Goal: Information Seeking & Learning: Understand process/instructions

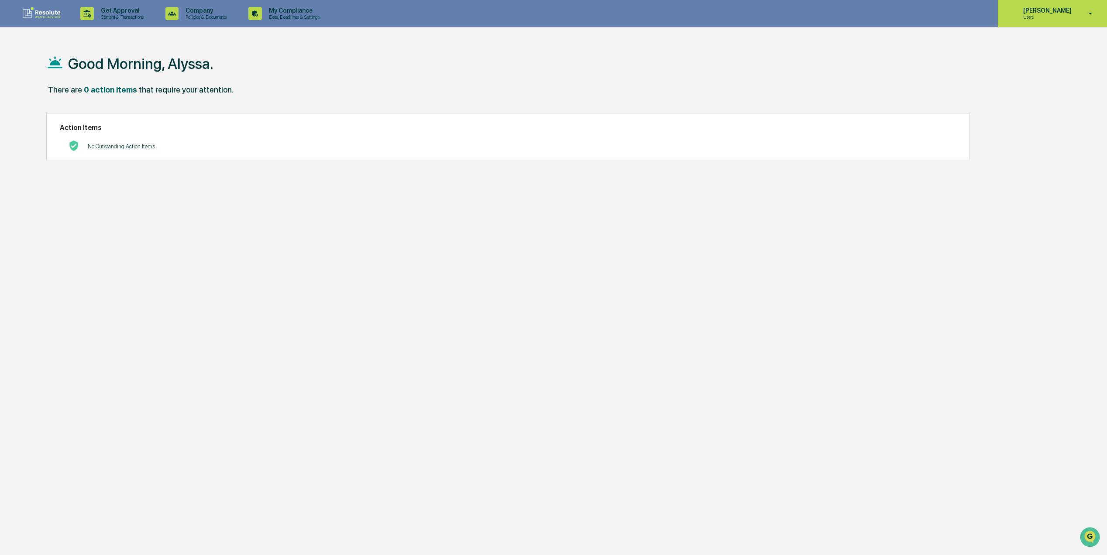
click at [1050, 14] on p "Users" at bounding box center [1046, 17] width 60 height 6
click at [1032, 37] on li "Switch to Admin view..." at bounding box center [1044, 44] width 122 height 16
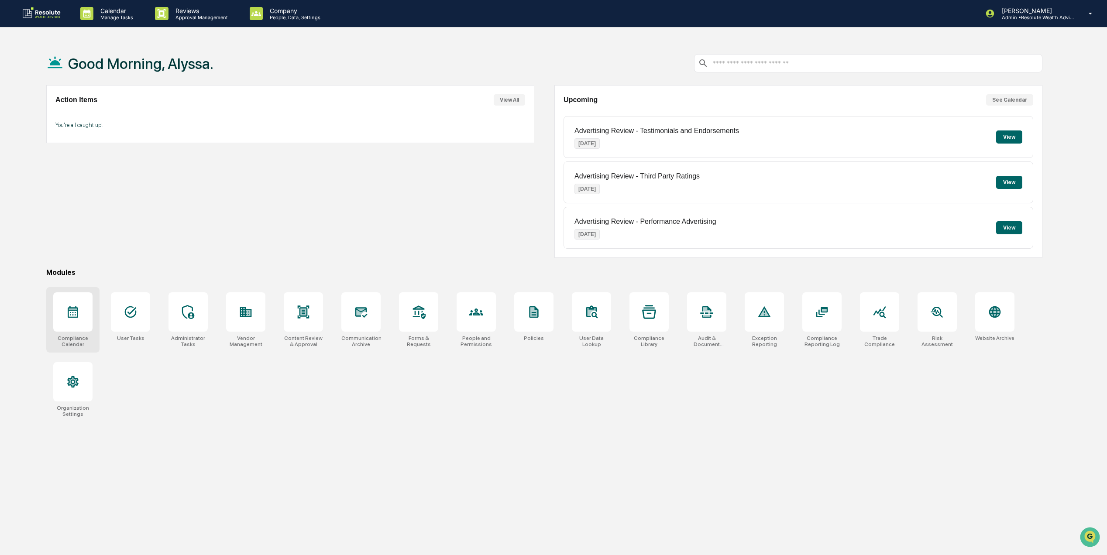
click at [82, 324] on div at bounding box center [72, 311] width 39 height 39
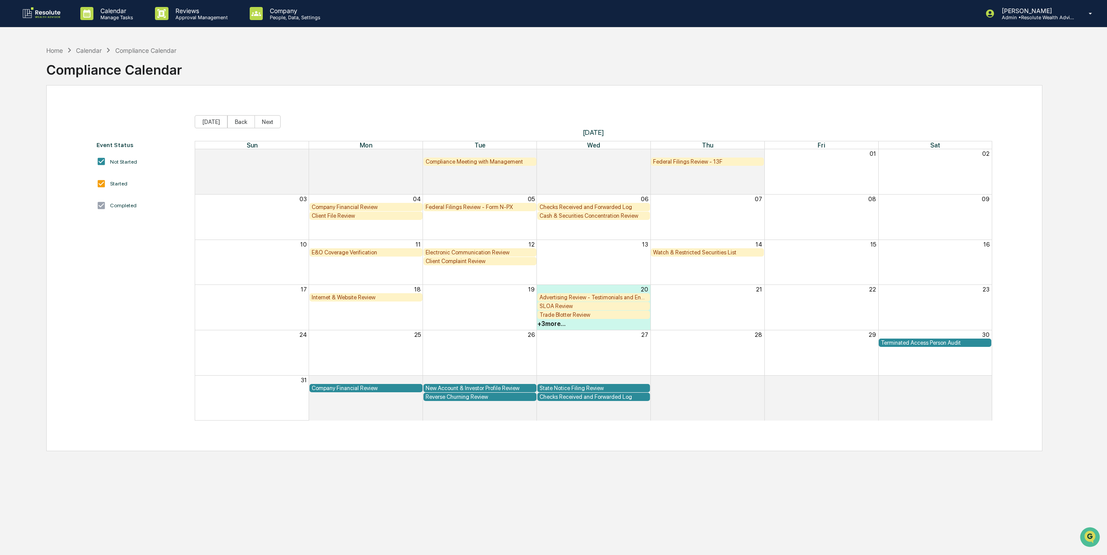
click at [347, 255] on div "E&O Coverage Verification" at bounding box center [366, 252] width 109 height 7
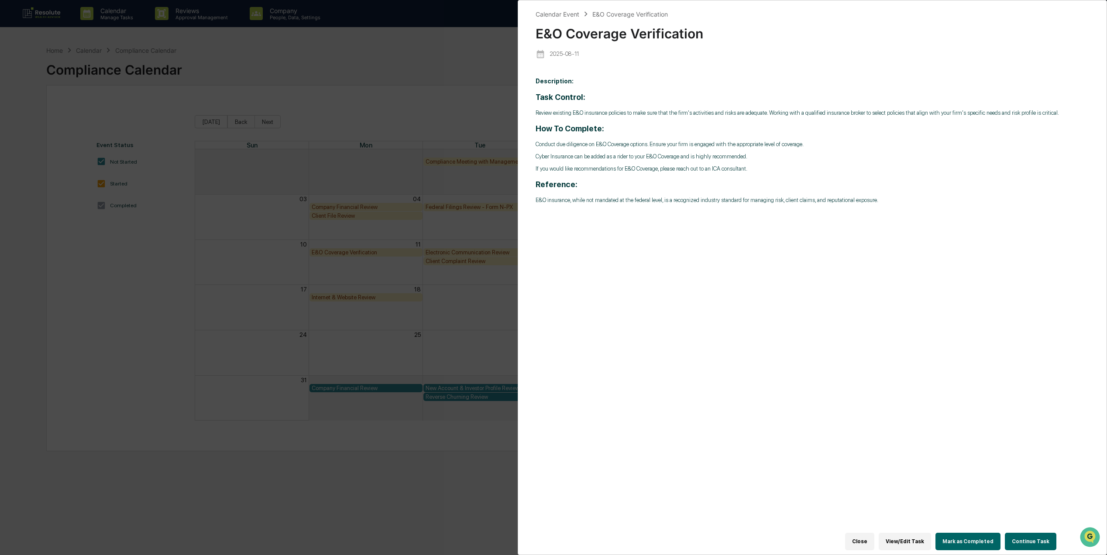
click at [860, 533] on button "Close" at bounding box center [859, 541] width 29 height 17
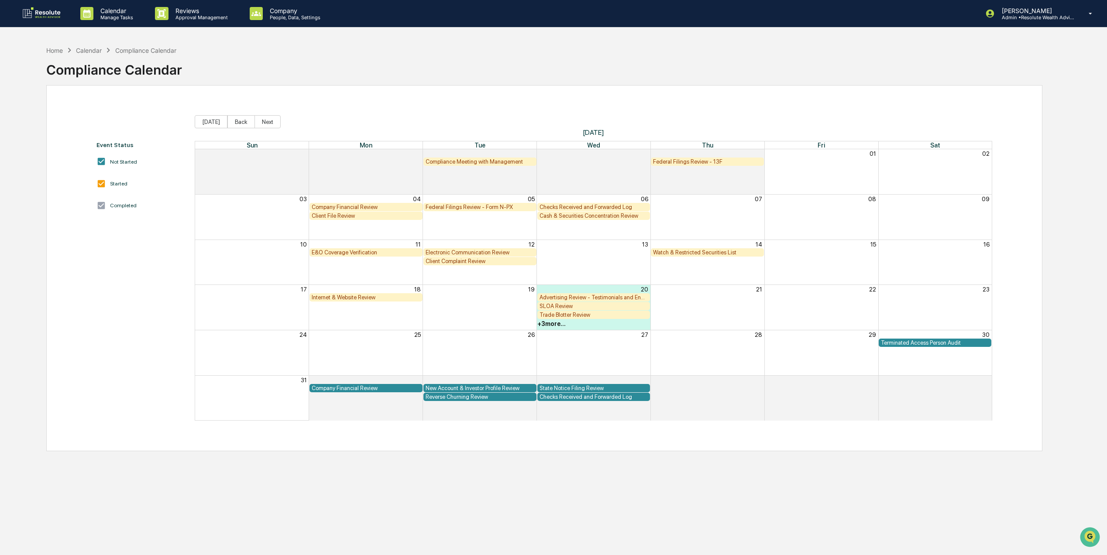
click at [554, 217] on div "Cash & Securities Concentration Review" at bounding box center [594, 216] width 109 height 7
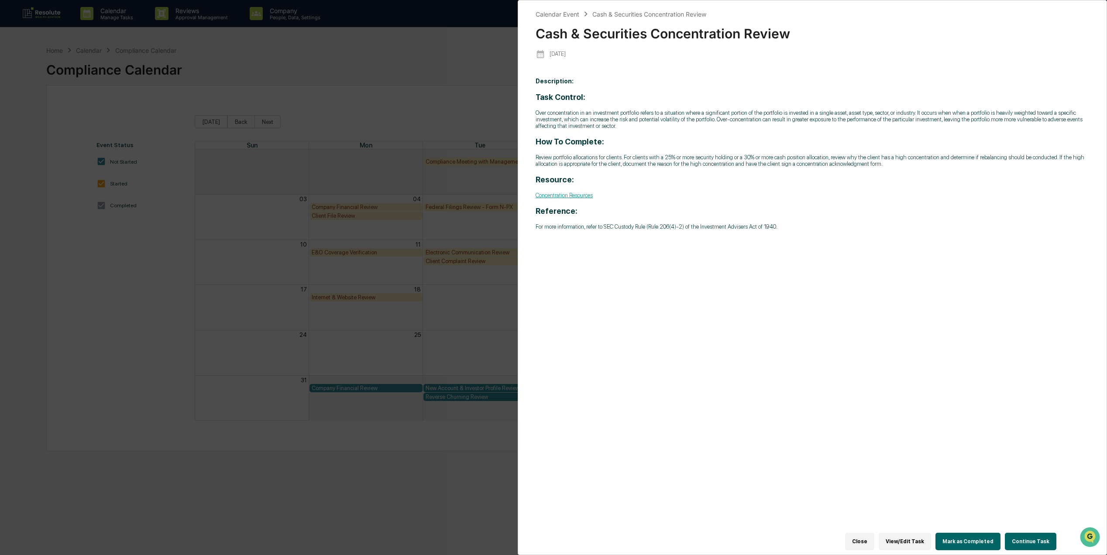
click at [622, 125] on p "Over concentration in an investment portfolio refers to a situation where a sig…" at bounding box center [812, 120] width 553 height 20
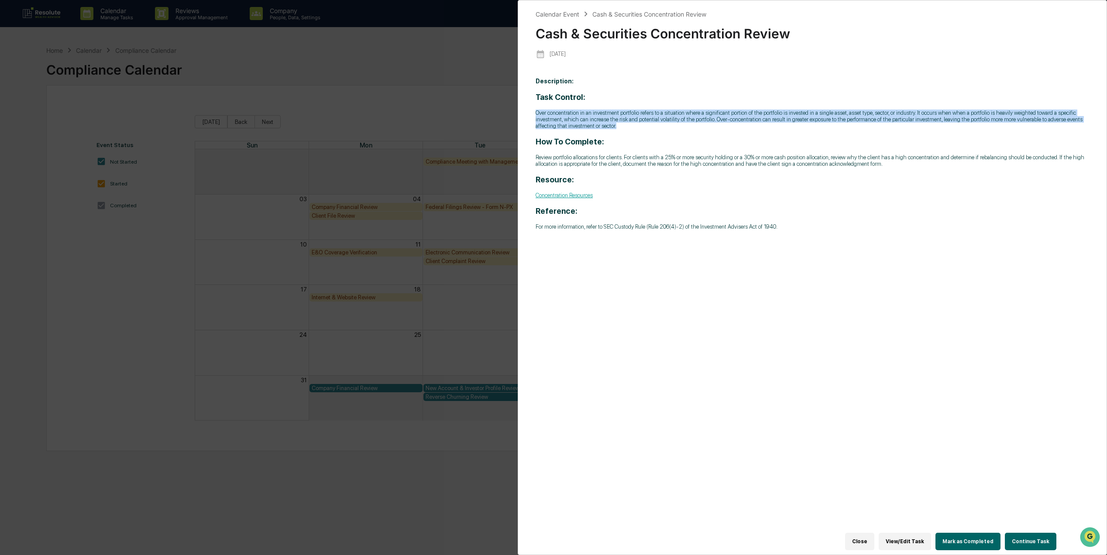
drag, startPoint x: 620, startPoint y: 128, endPoint x: 533, endPoint y: 113, distance: 87.8
click at [533, 113] on div "Calendar Event Cash & Securities Concentration Review Cash & Securities Concent…" at bounding box center [812, 277] width 589 height 555
drag, startPoint x: 533, startPoint y: 113, endPoint x: 559, endPoint y: 116, distance: 25.5
copy p "Over concentration in an investment portfolio refers to a situation where a sig…"
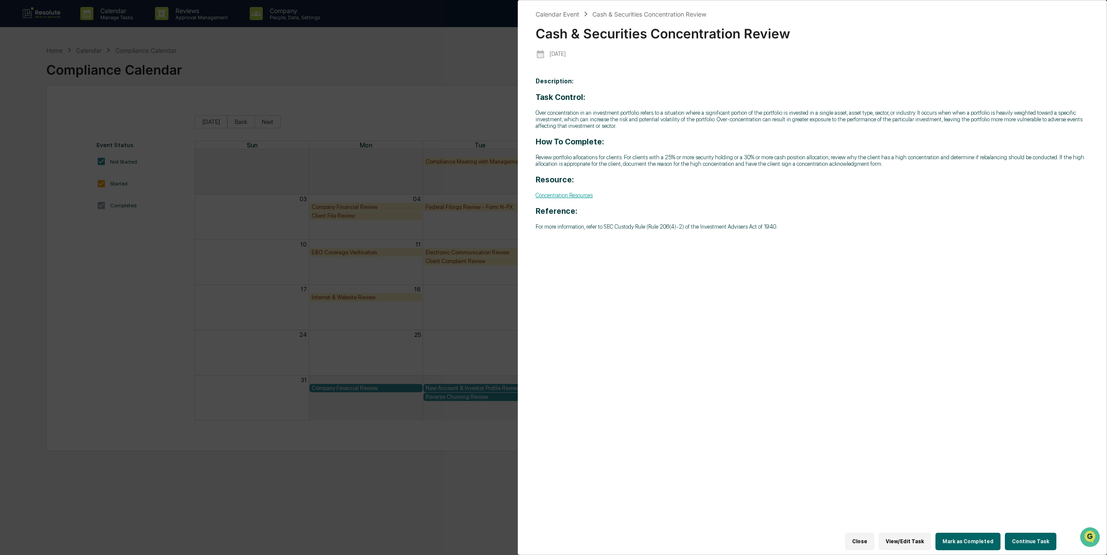
click at [742, 160] on p "Review portfolio allocations for clients. For clients with a 25% or more securi…" at bounding box center [812, 160] width 553 height 13
click at [903, 168] on div "Task Control: Over concentration in an investment portfolio refers to a situati…" at bounding box center [812, 161] width 553 height 137
click at [884, 166] on p "Review portfolio allocations for clients. For clients with a 25% or more securi…" at bounding box center [812, 160] width 553 height 13
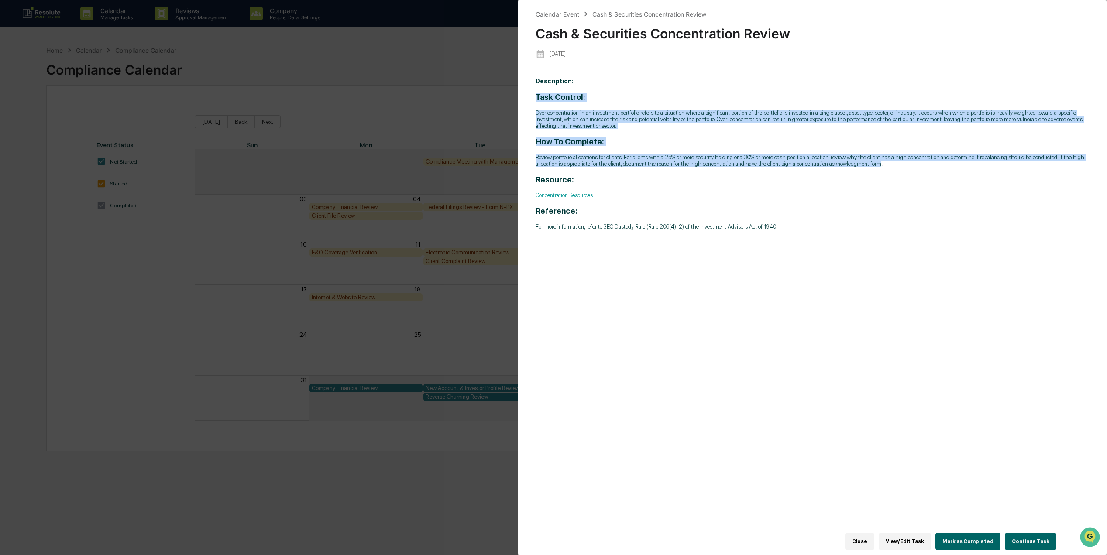
drag, startPoint x: 877, startPoint y: 163, endPoint x: 535, endPoint y: 100, distance: 347.9
click at [535, 100] on div "Calendar Event Cash & Securities Concentration Review Cash & Securities Concent…" at bounding box center [812, 277] width 589 height 555
copy div "Task Control: Over concentration in an investment portfolio refers to a situati…"
